Goal: Check status: Check status

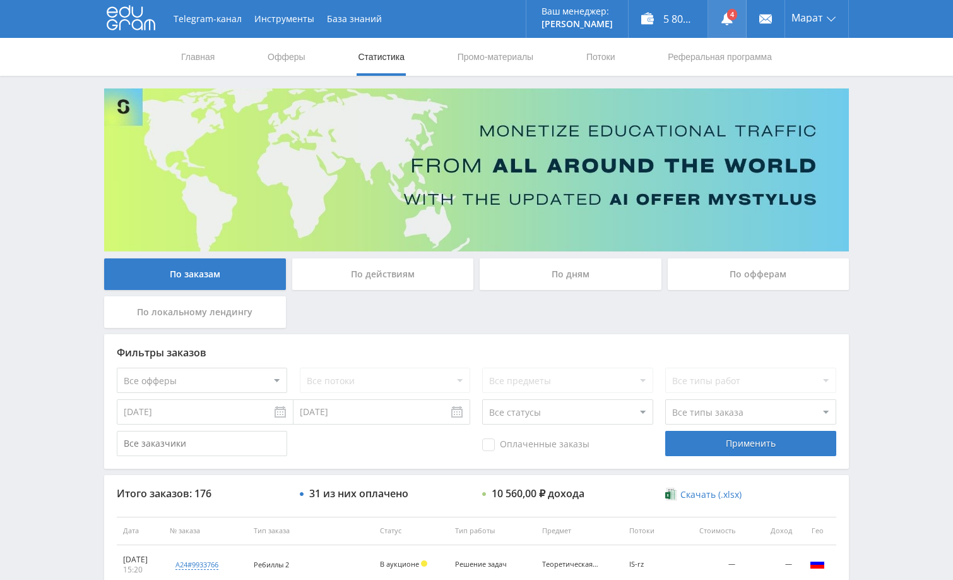
click at [727, 15] on link at bounding box center [727, 19] width 38 height 38
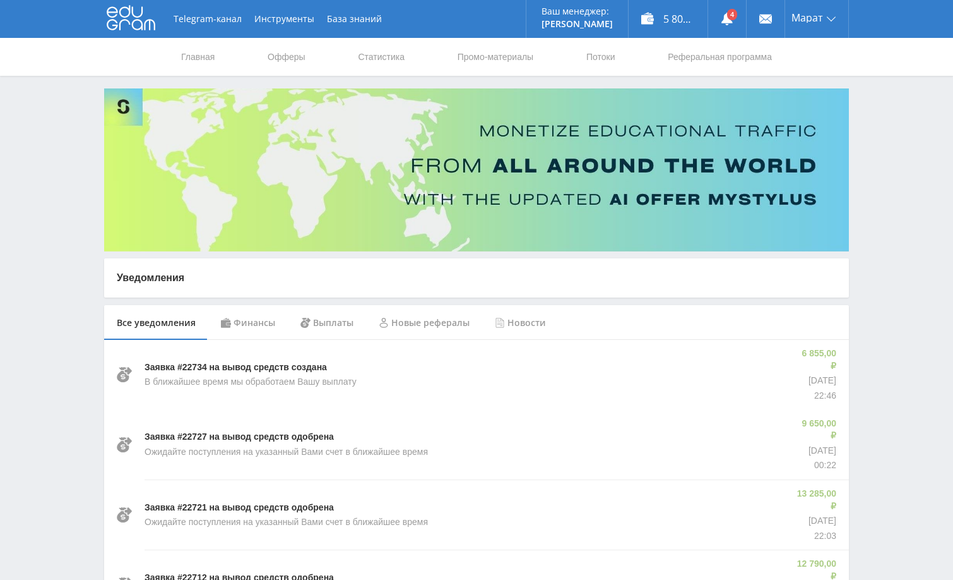
click at [258, 321] on div "Финансы" at bounding box center [248, 322] width 80 height 35
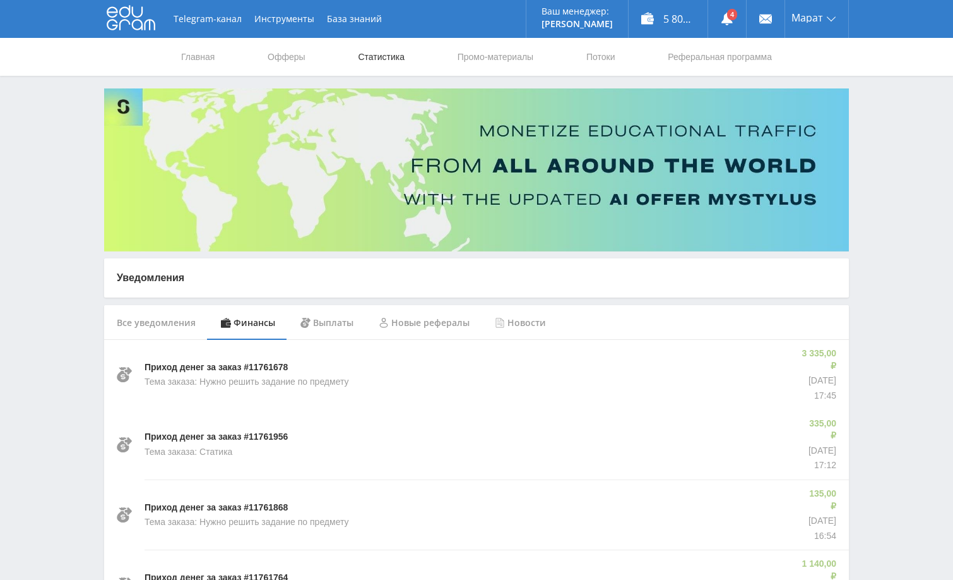
click at [385, 61] on link "Статистика" at bounding box center [381, 57] width 49 height 38
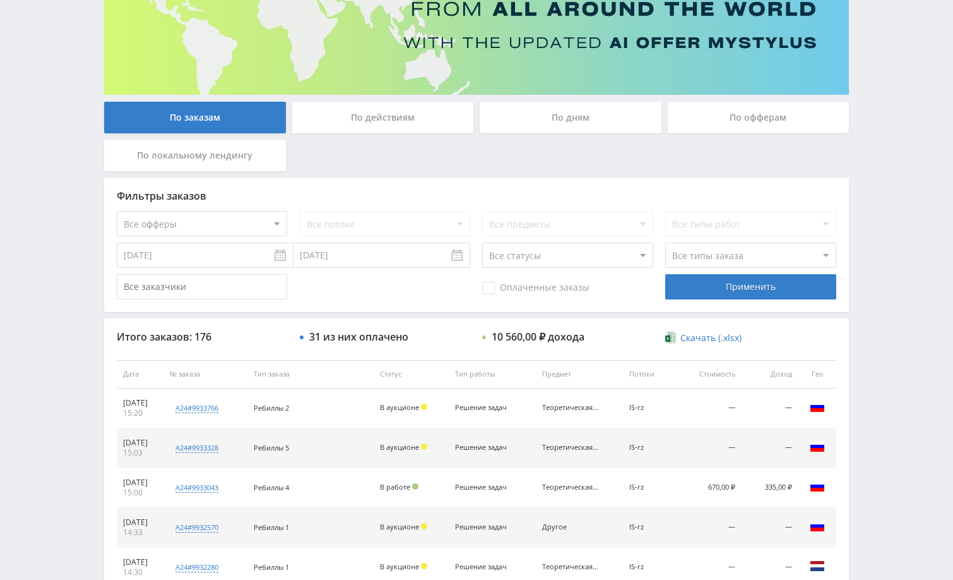
scroll to position [192, 0]
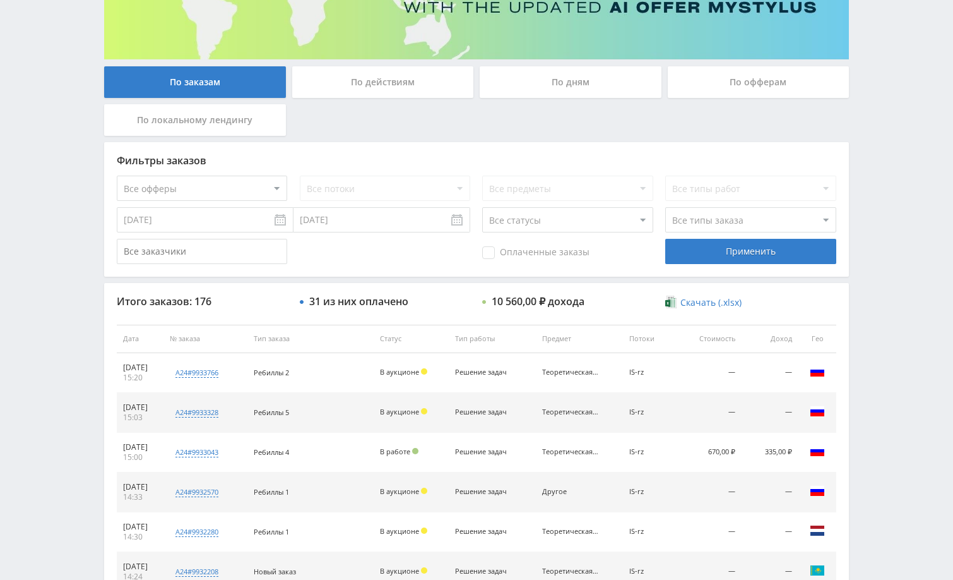
click at [501, 253] on span "Оплаченные заказы" at bounding box center [535, 252] width 107 height 13
click at [0, 0] on input "Оплаченные заказы" at bounding box center [0, 0] width 0 height 0
click at [734, 266] on div "Фильтры заказов Все офферы MyStylus MyStylus - Revshare Кэмп Studybay Автор24 S…" at bounding box center [476, 209] width 745 height 134
click at [726, 252] on div "Применить" at bounding box center [751, 251] width 170 height 25
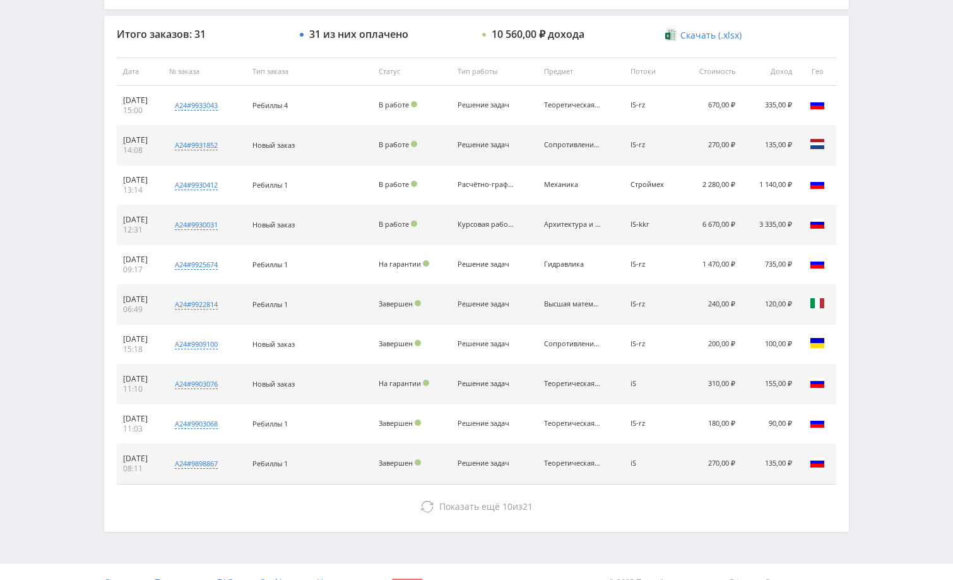
scroll to position [481, 0]
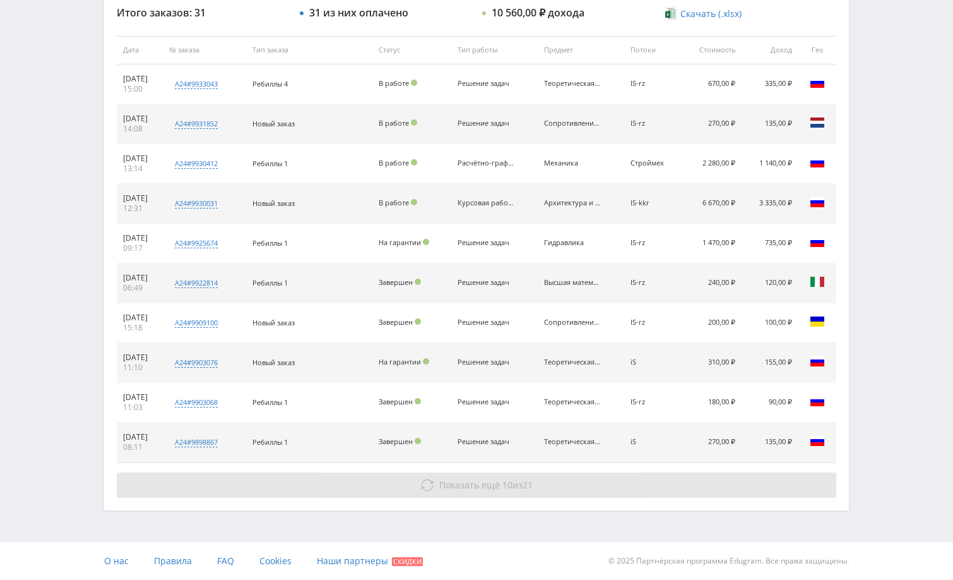
click at [641, 482] on button "Показать ещё 10 из 21" at bounding box center [477, 484] width 720 height 25
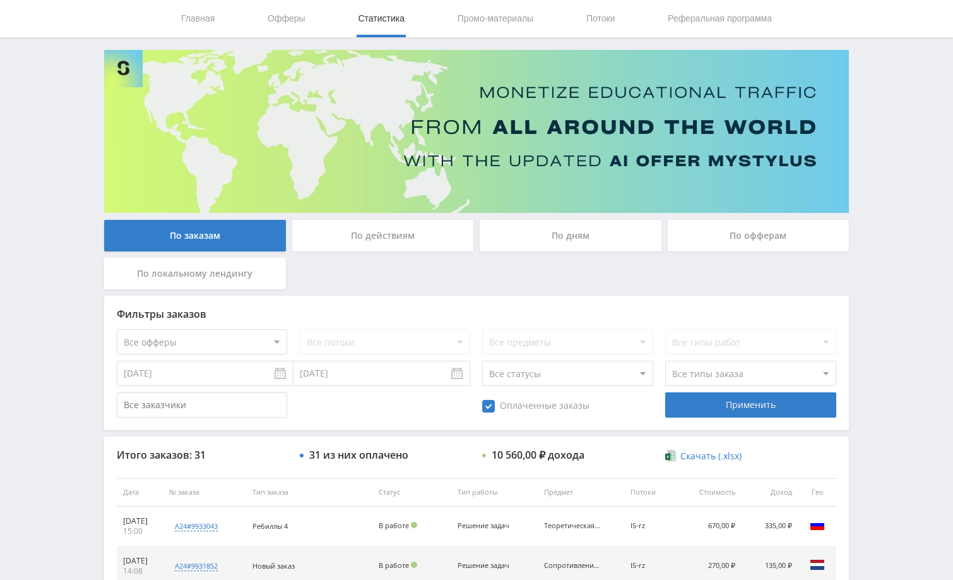
scroll to position [0, 0]
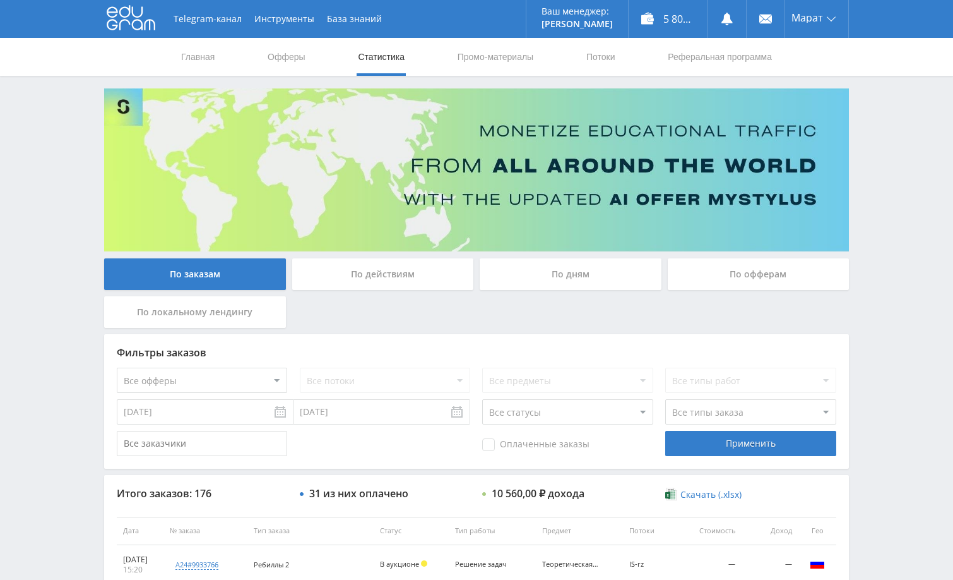
click at [594, 273] on div "По дням" at bounding box center [571, 274] width 182 height 32
click at [0, 0] on input "По дням" at bounding box center [0, 0] width 0 height 0
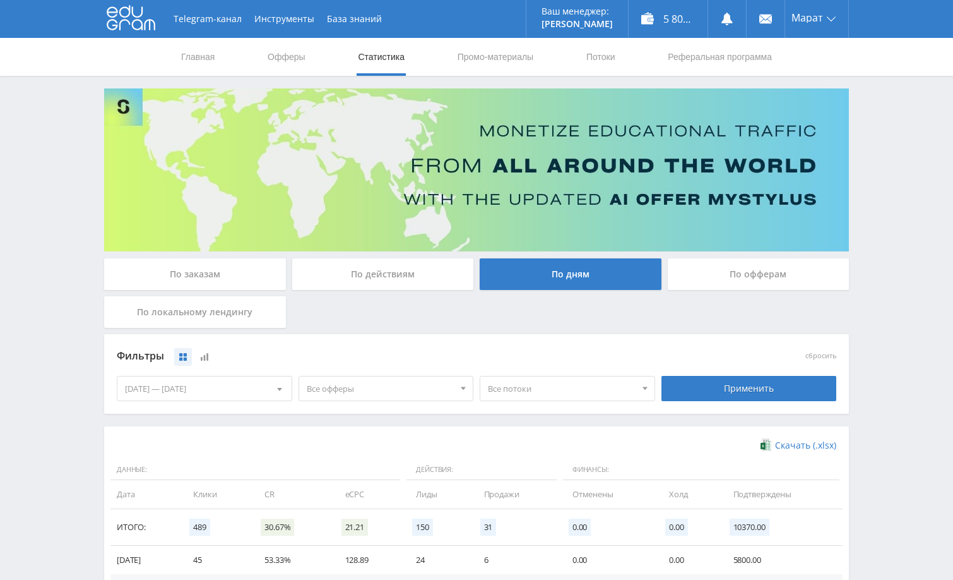
click at [946, 206] on div "Telegram-канал Инструменты База знаний Ваш менеджер: Alex Alex Online @edugram_…" at bounding box center [476, 413] width 953 height 827
click at [925, 220] on div "Telegram-канал Инструменты База знаний Ваш менеджер: Alex Alex Online @edugram_…" at bounding box center [476, 413] width 953 height 827
click at [223, 273] on div "По заказам" at bounding box center [195, 274] width 182 height 32
click at [0, 0] on input "По заказам" at bounding box center [0, 0] width 0 height 0
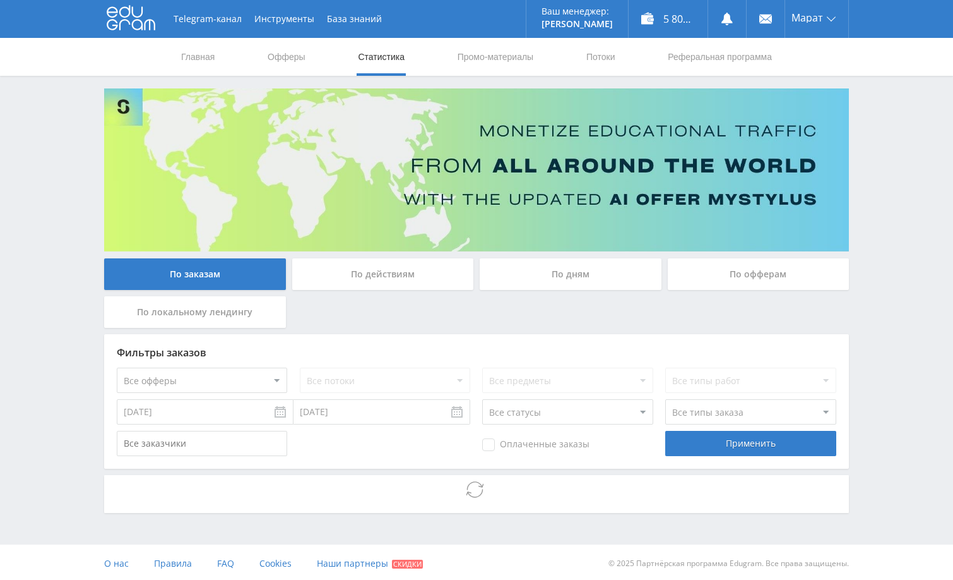
click at [892, 173] on div "Telegram-канал Инструменты База знаний Ваш менеджер: Alex Alex Online @edugram_…" at bounding box center [476, 291] width 953 height 582
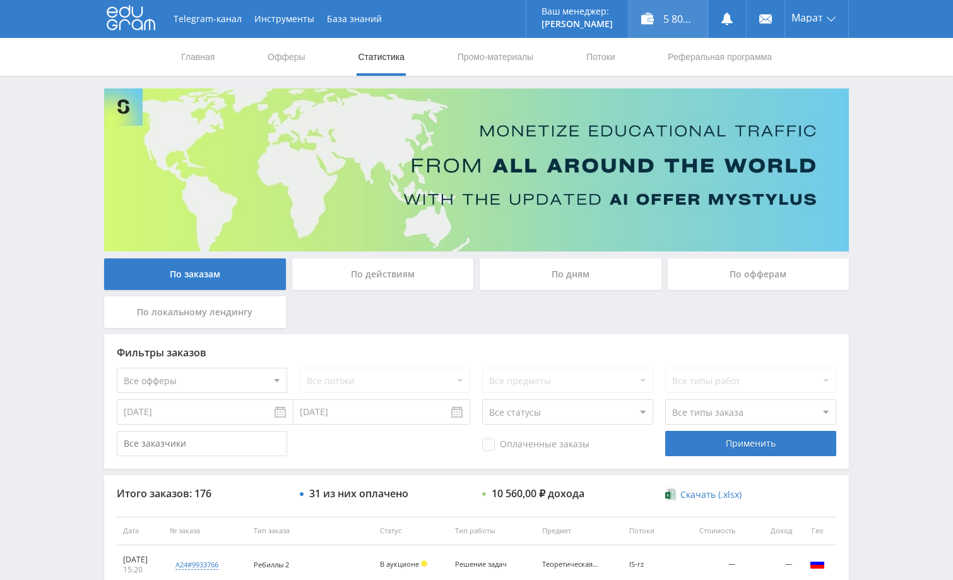
click at [675, 12] on div "5 800,70 ₽" at bounding box center [668, 19] width 79 height 38
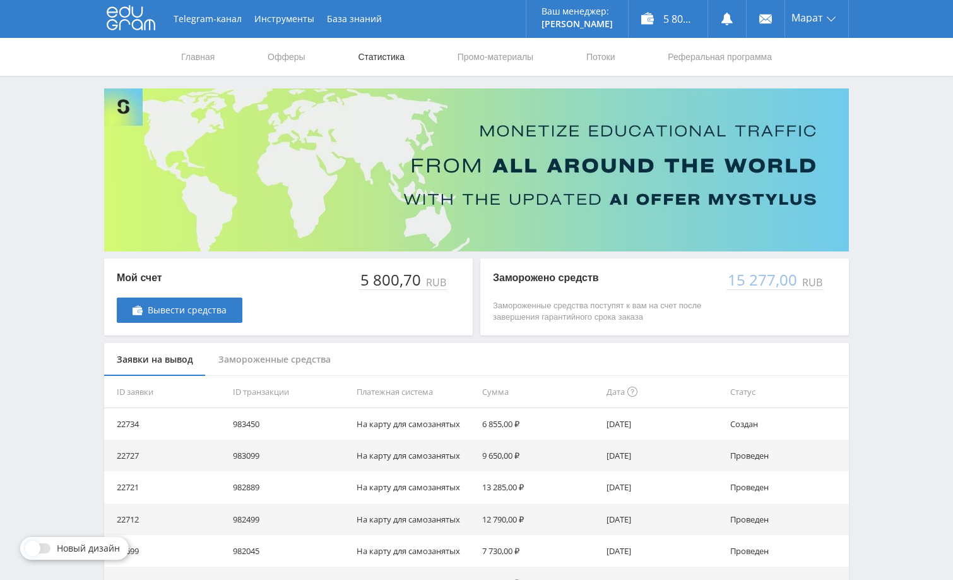
click at [369, 60] on link "Статистика" at bounding box center [381, 57] width 49 height 38
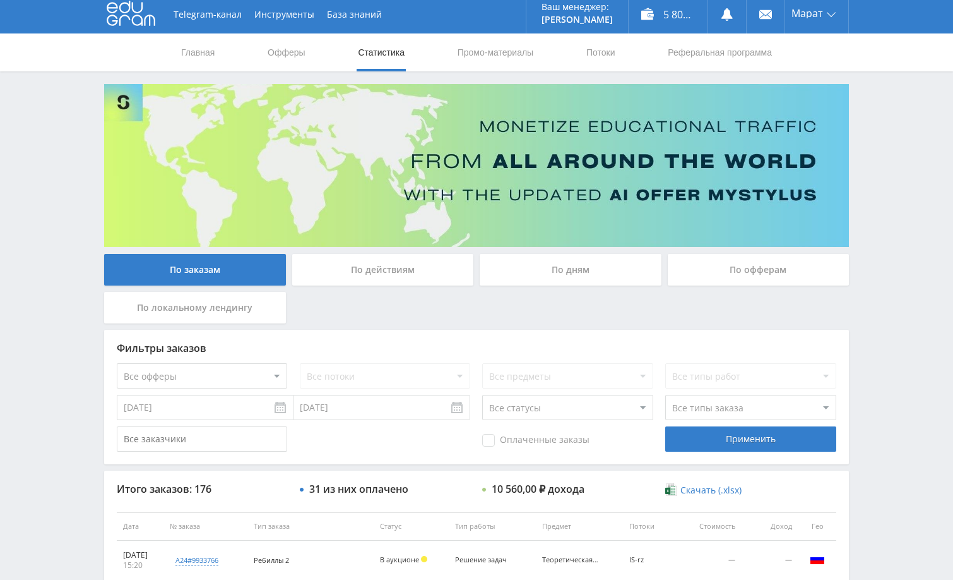
scroll to position [3, 0]
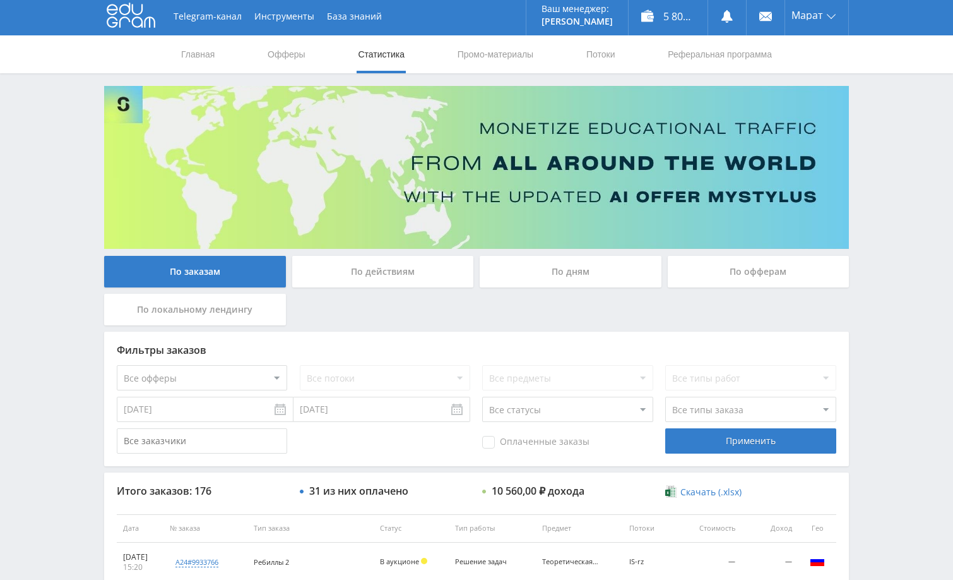
click at [544, 277] on div "По дням" at bounding box center [571, 272] width 182 height 32
click at [0, 0] on input "По дням" at bounding box center [0, 0] width 0 height 0
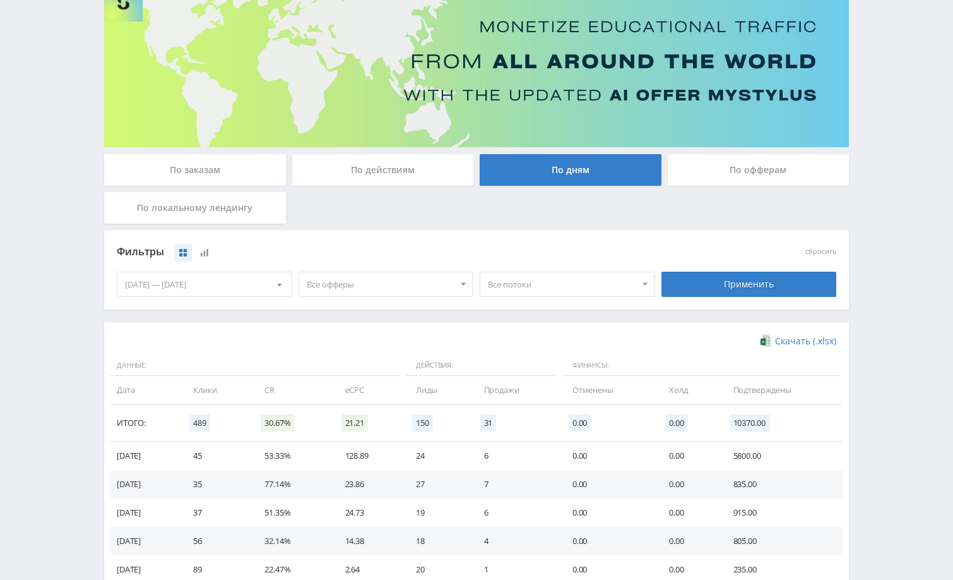
scroll to position [126, 0]
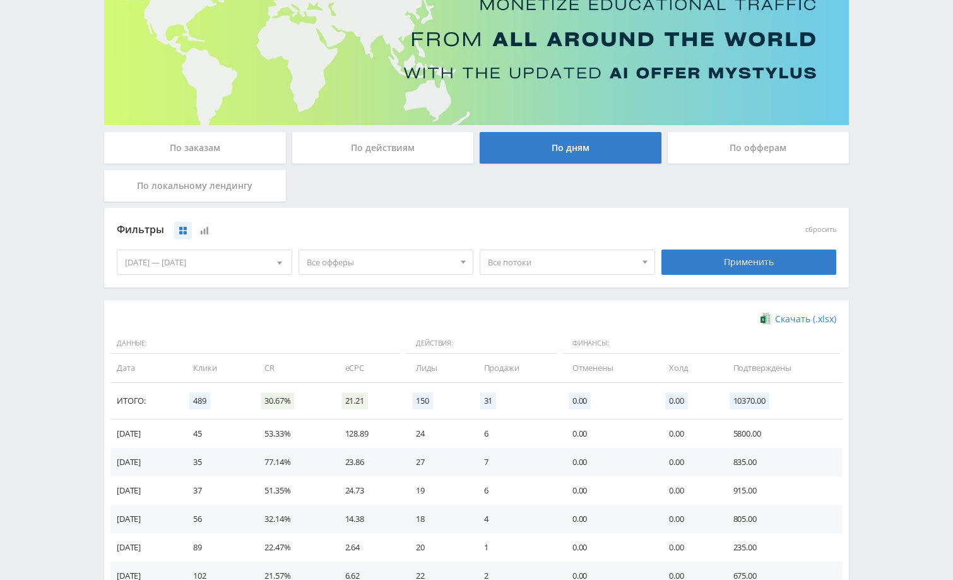
click at [247, 260] on div "08.10.2025 — 14.10.2025" at bounding box center [204, 262] width 174 height 24
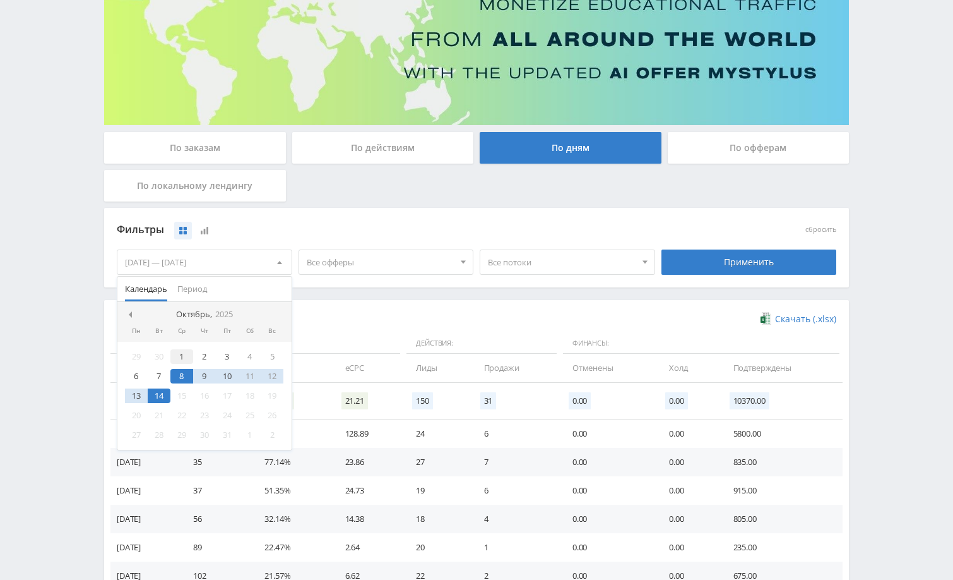
click at [181, 357] on div "1" at bounding box center [181, 356] width 23 height 15
click at [165, 395] on div "14" at bounding box center [159, 395] width 23 height 15
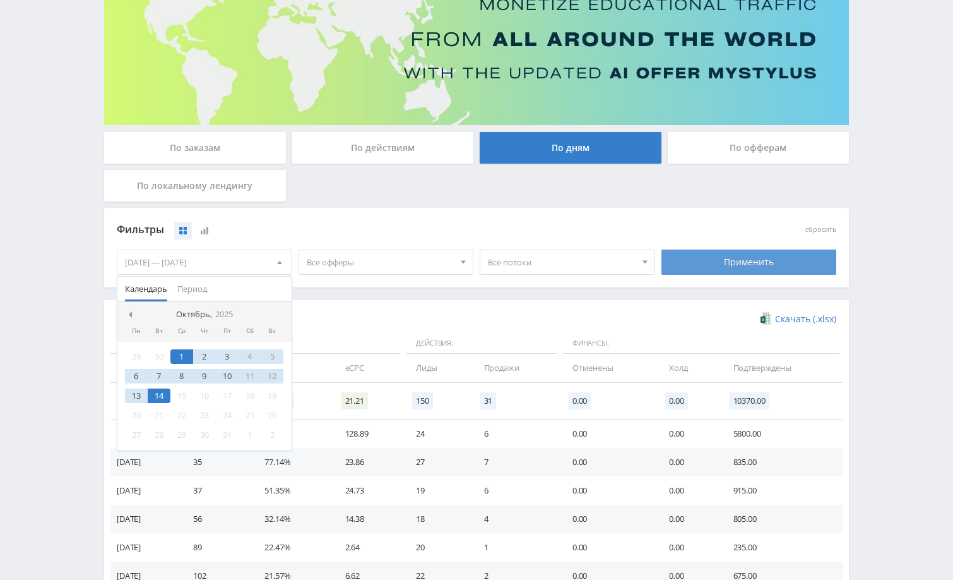
click at [702, 257] on div "Применить" at bounding box center [750, 261] width 176 height 25
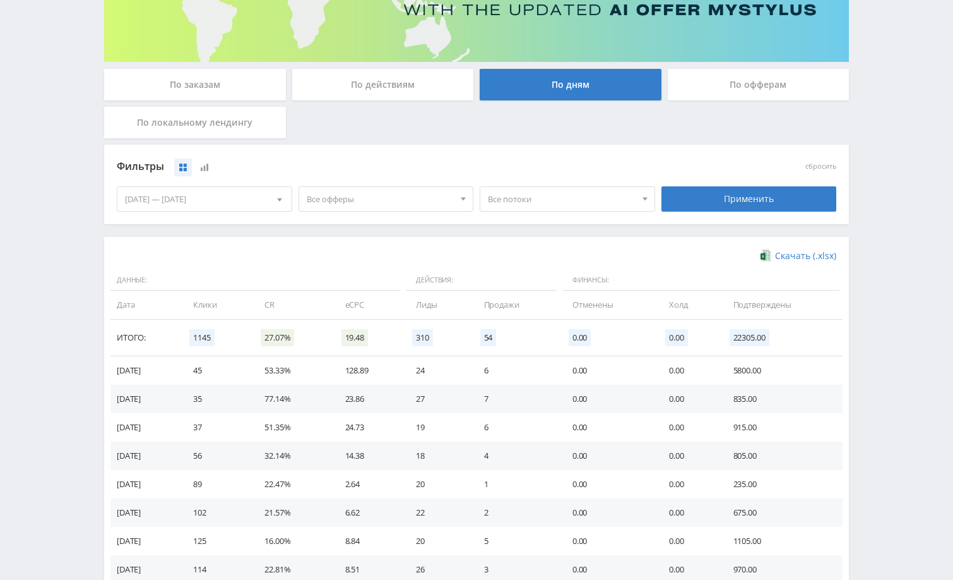
scroll to position [0, 0]
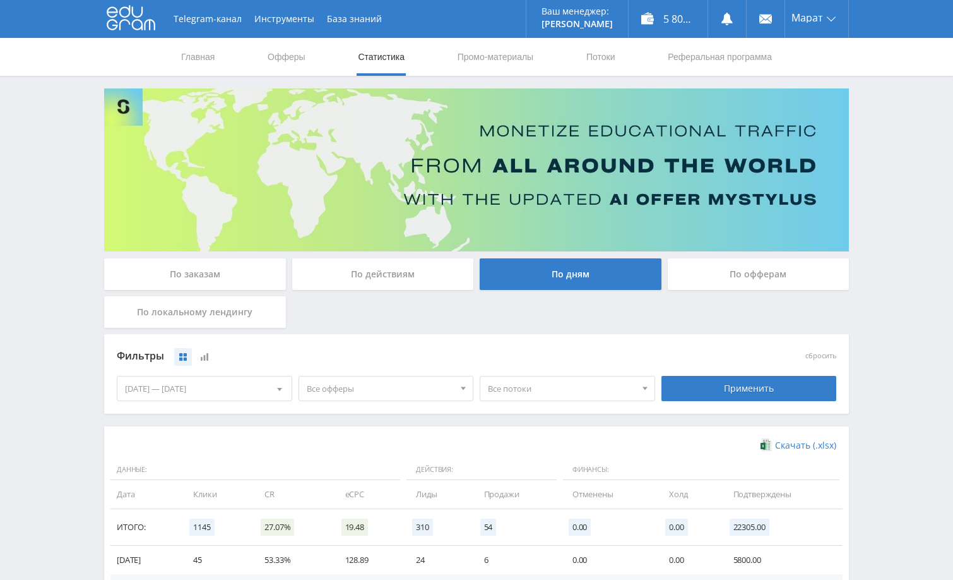
click at [205, 266] on div "По заказам" at bounding box center [195, 274] width 182 height 32
click at [0, 0] on input "По заказам" at bounding box center [0, 0] width 0 height 0
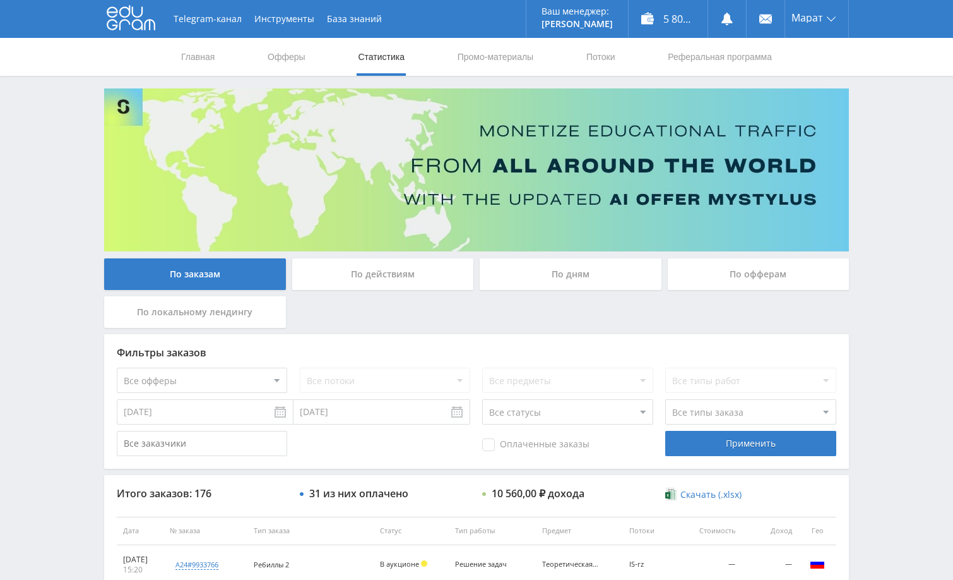
click at [877, 333] on div "Telegram-канал Инструменты База знаний Ваш менеджер: Alex Alex Online @edugram_…" at bounding box center [476, 530] width 953 height 1060
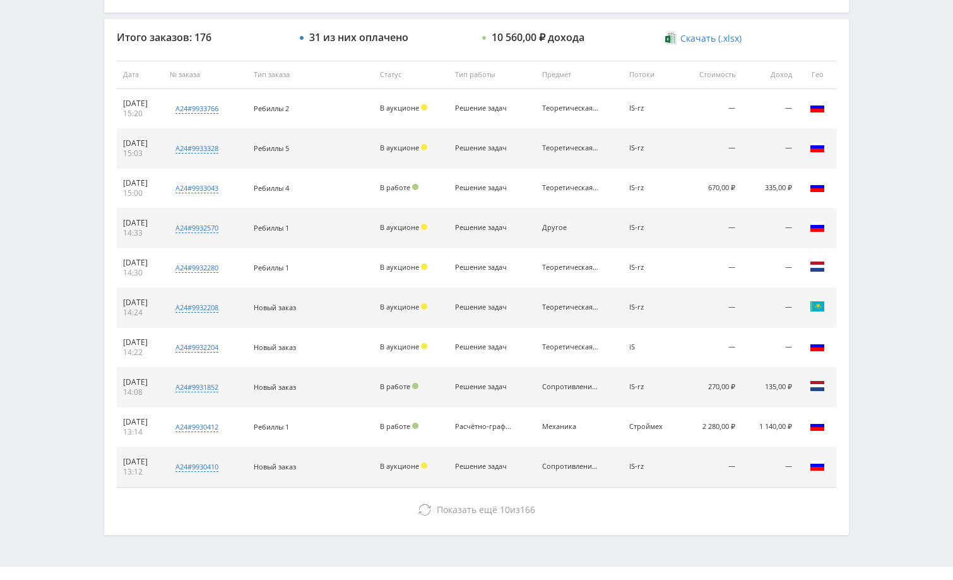
scroll to position [481, 0]
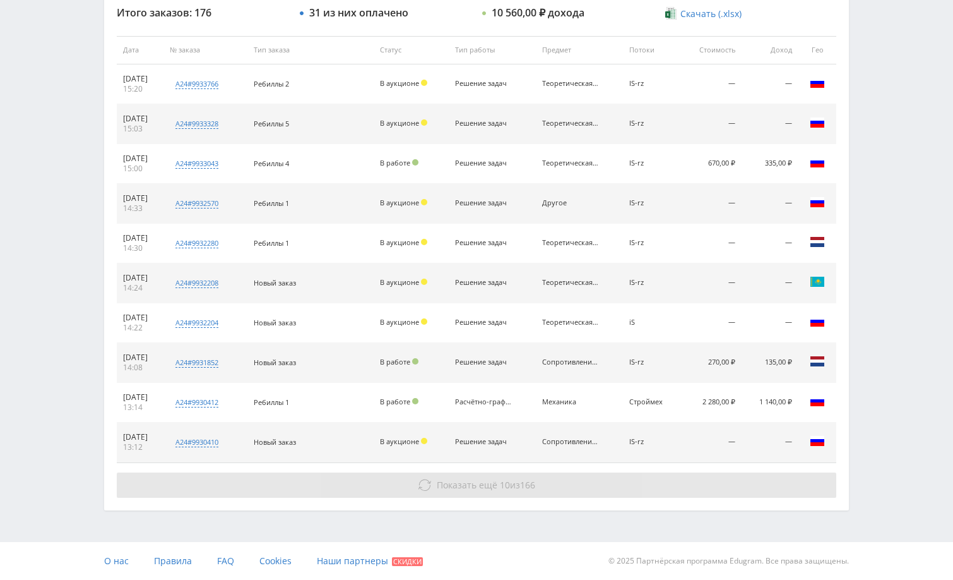
click at [631, 477] on button "Показать ещё 10 из 166" at bounding box center [477, 484] width 720 height 25
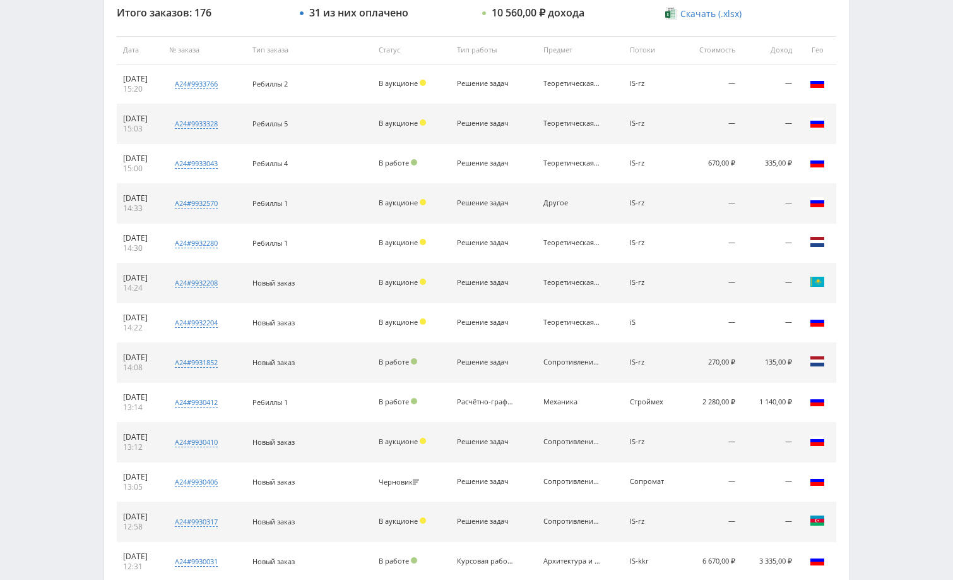
click at [912, 334] on div "Telegram-канал Инструменты База знаний Ваш менеджер: Alex Alex Online @edugram_…" at bounding box center [476, 248] width 953 height 1458
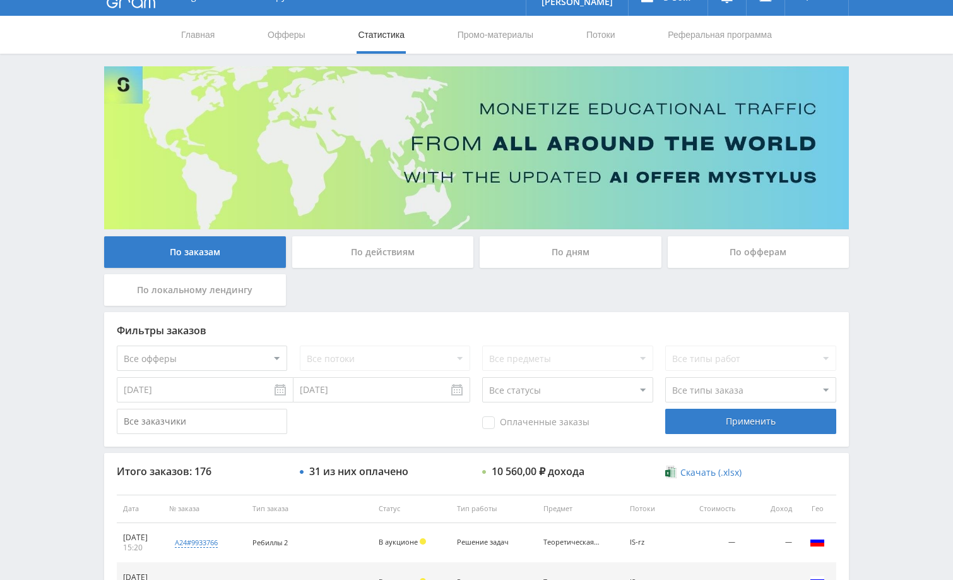
scroll to position [0, 0]
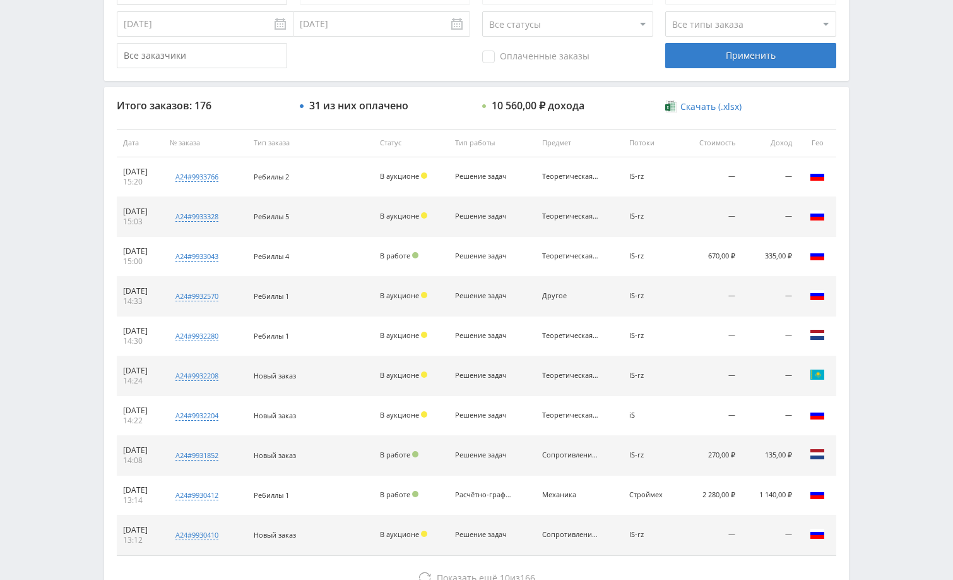
scroll to position [417, 0]
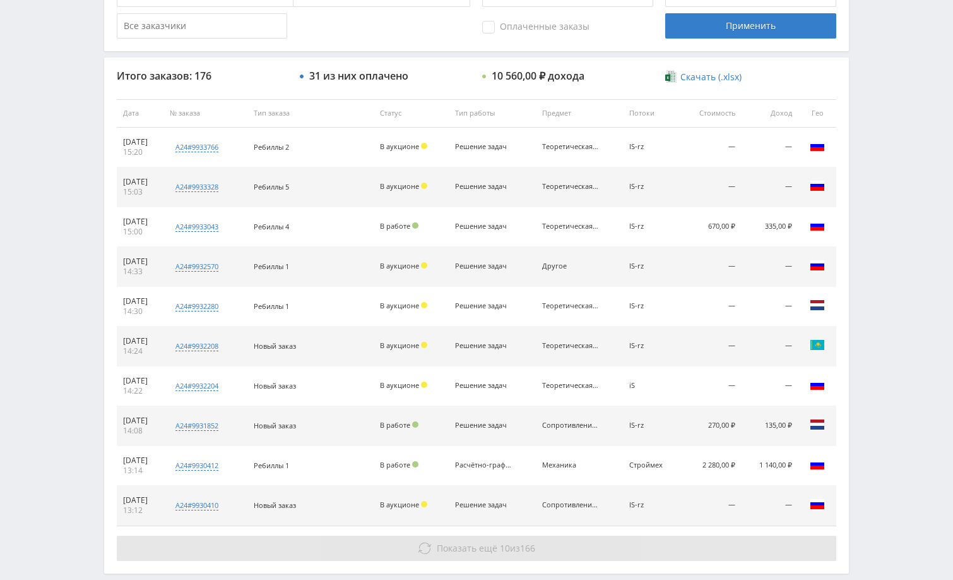
click at [619, 558] on button "Показать ещё 10 из 166" at bounding box center [477, 547] width 720 height 25
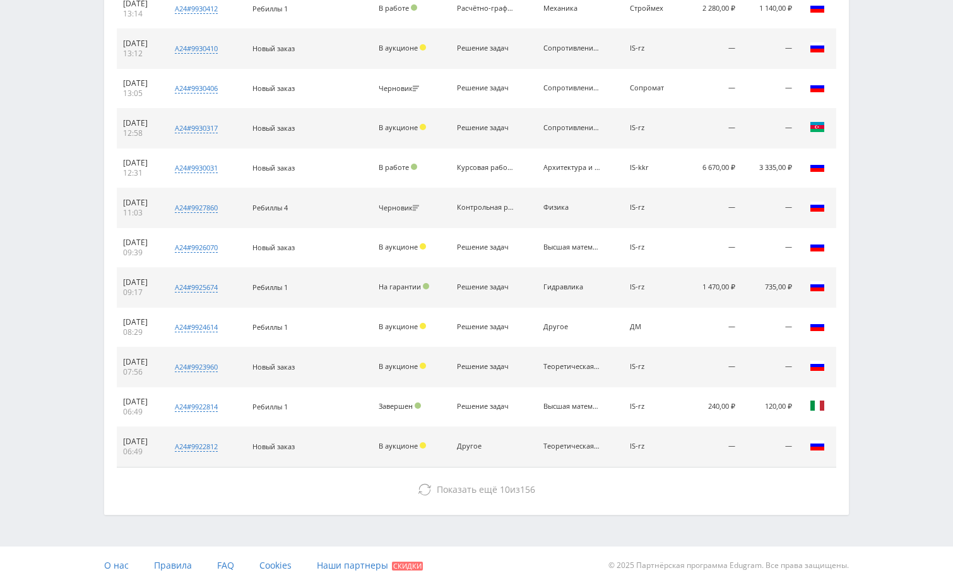
scroll to position [878, 0]
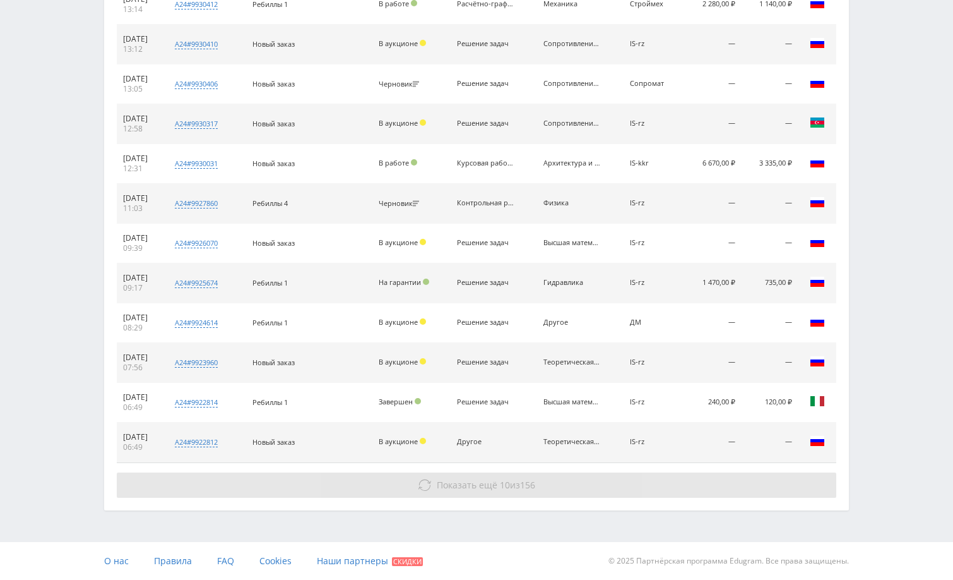
click at [669, 481] on button "Показать ещё 10 из 156" at bounding box center [477, 484] width 720 height 25
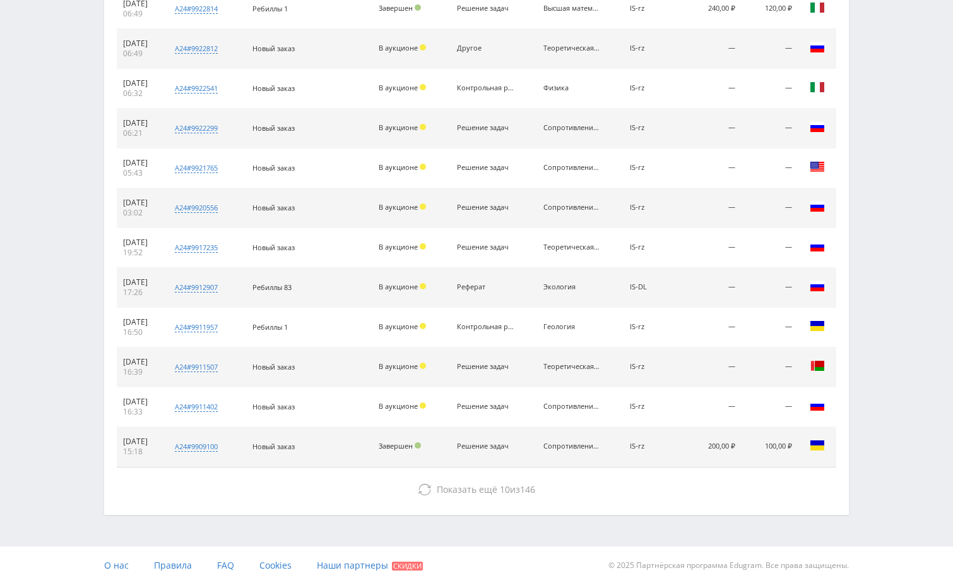
scroll to position [1276, 0]
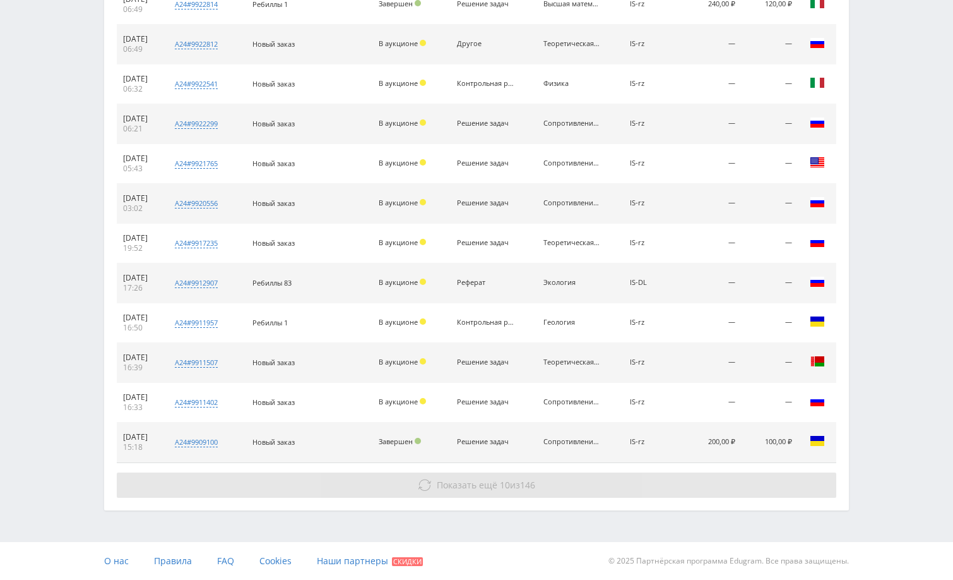
click at [657, 477] on button "Показать ещё 10 из 146" at bounding box center [477, 484] width 720 height 25
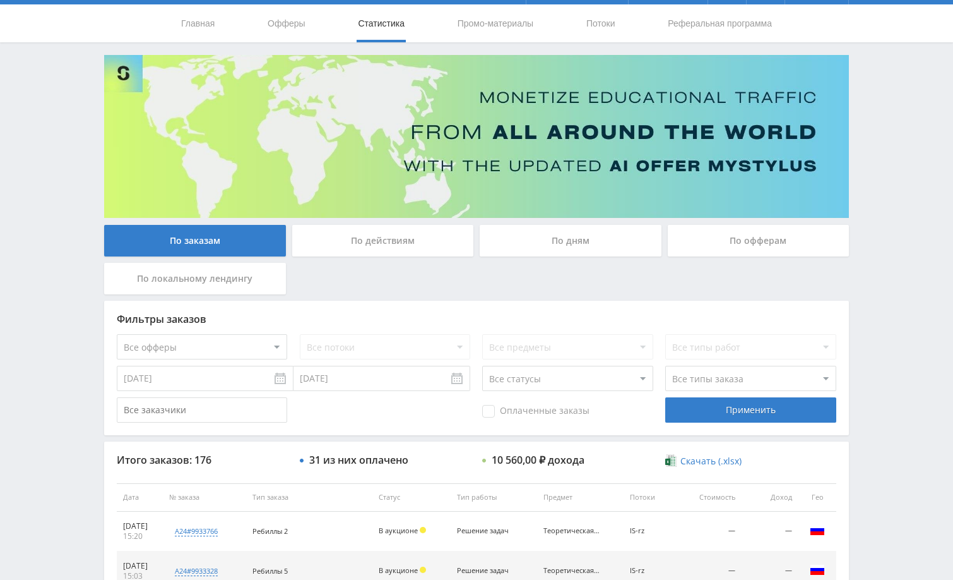
scroll to position [0, 0]
